Goal: Information Seeking & Learning: Learn about a topic

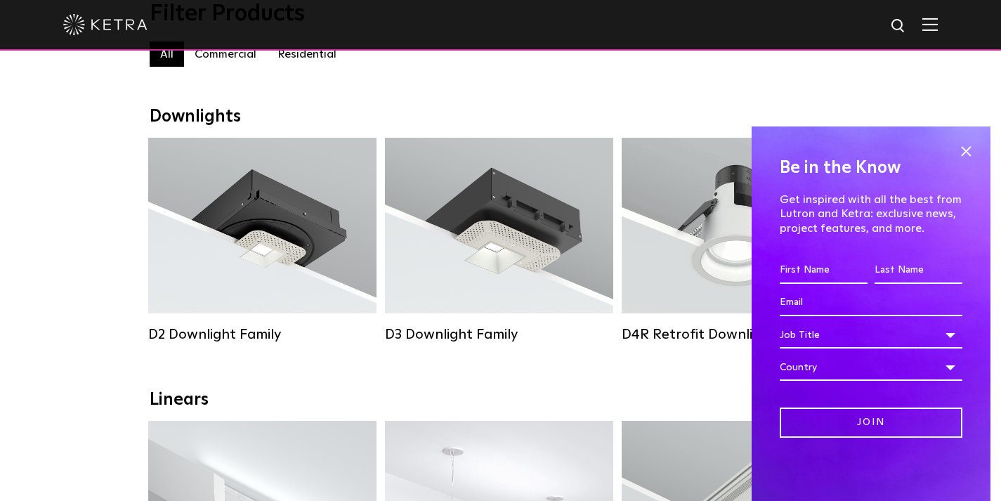
scroll to position [211, 0]
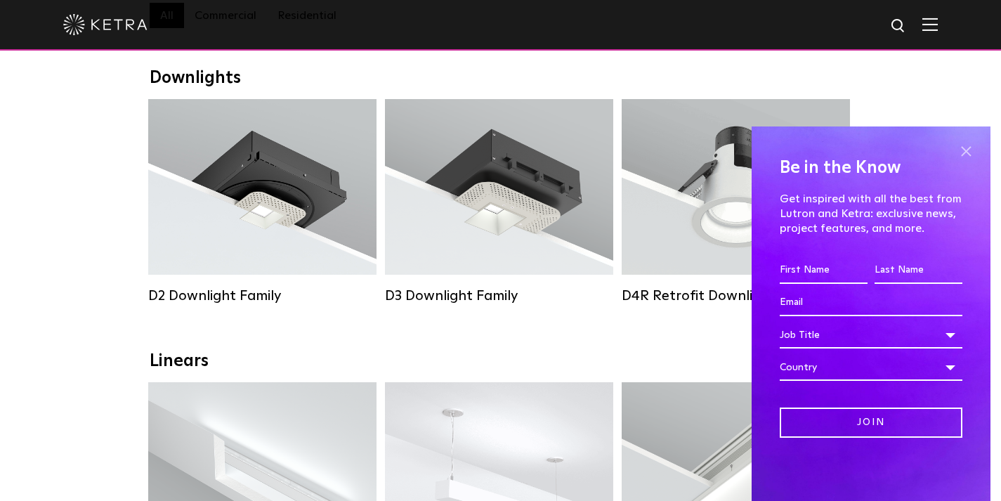
click at [965, 148] on span at bounding box center [965, 151] width 21 height 21
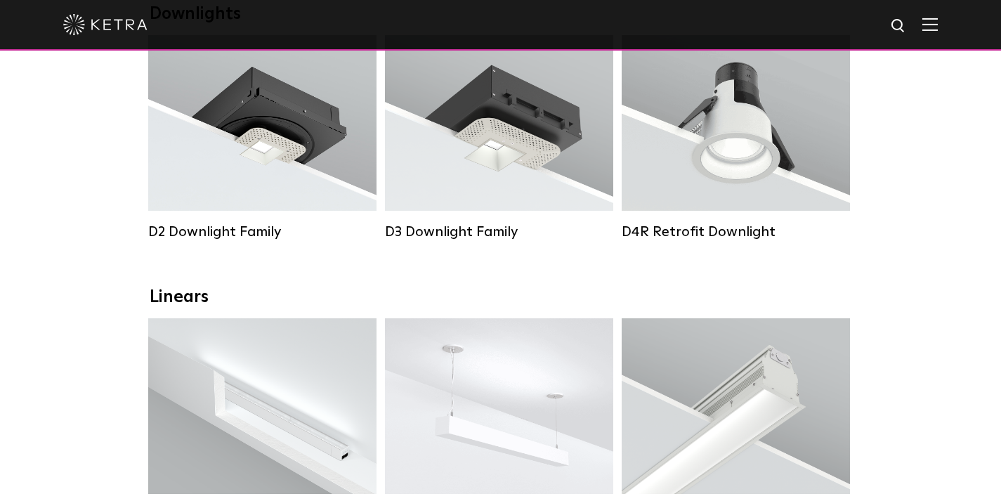
scroll to position [281, 0]
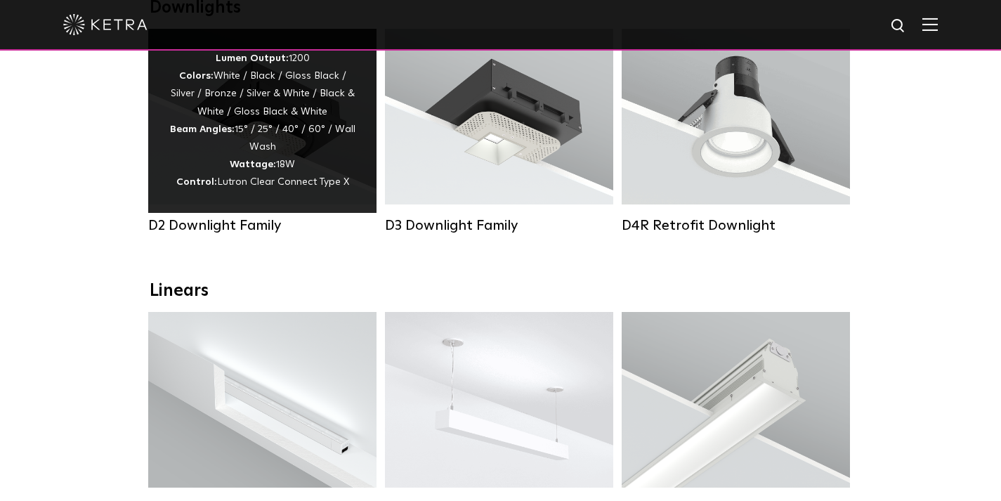
click at [235, 230] on div "D2 Downlight Family" at bounding box center [262, 225] width 228 height 17
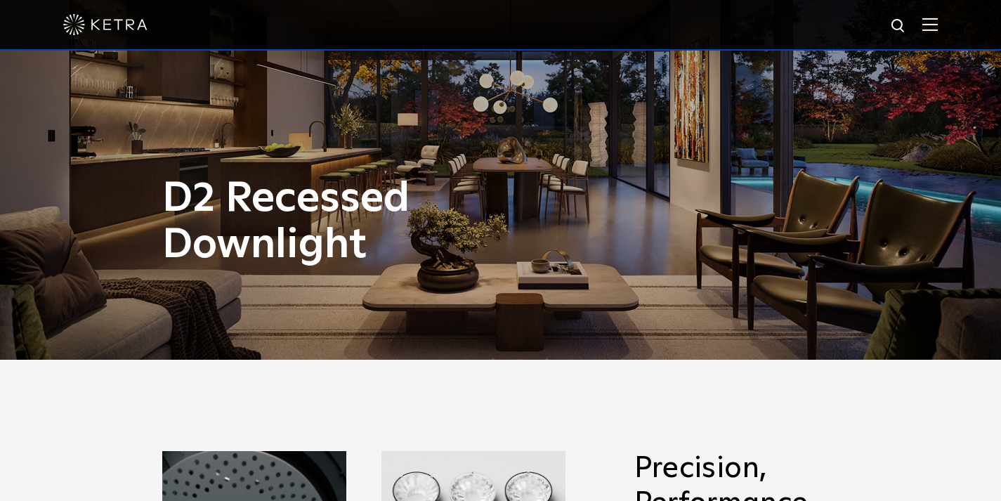
scroll to position [141, 0]
